Goal: Find specific page/section: Find specific page/section

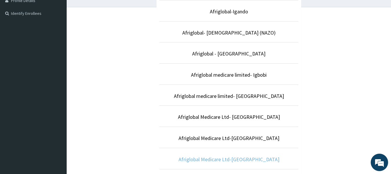
click at [258, 156] on link "Afriglobal Medicare Ltd-Ogba" at bounding box center [229, 159] width 101 height 7
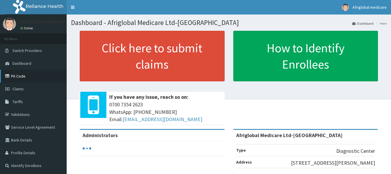
click at [26, 72] on link "PA Code" at bounding box center [33, 76] width 67 height 13
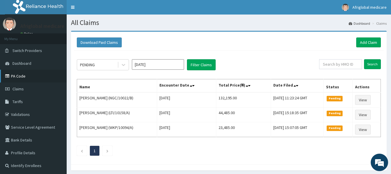
click at [33, 77] on link "PA Code" at bounding box center [33, 76] width 67 height 13
click at [23, 79] on link "PA Code" at bounding box center [33, 76] width 67 height 13
click at [24, 77] on link "PA Code" at bounding box center [33, 76] width 67 height 13
click at [26, 78] on link "PA Code" at bounding box center [33, 76] width 67 height 13
click at [22, 74] on link "PA Code" at bounding box center [33, 76] width 67 height 13
